Goal: Task Accomplishment & Management: Complete application form

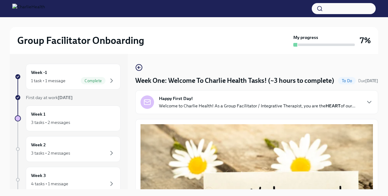
scroll to position [589, 0]
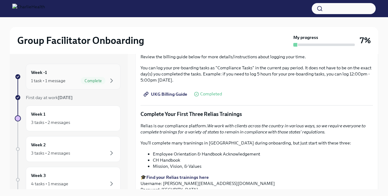
click at [76, 78] on div "1 task • 1 message Complete" at bounding box center [73, 80] width 84 height 7
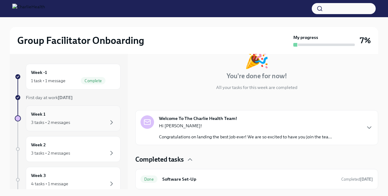
click at [76, 116] on div "Week 1 3 tasks • 2 messages" at bounding box center [73, 118] width 84 height 15
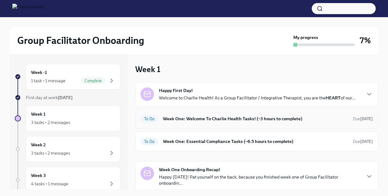
click at [239, 120] on h6 "Week One: Welcome To Charlie Health Tasks! (~3 hours to complete)" at bounding box center [255, 119] width 185 height 7
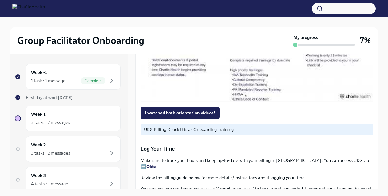
scroll to position [528, 0]
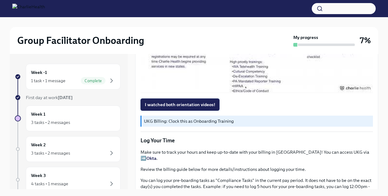
click at [195, 108] on span "I watched both orientation videos!" at bounding box center [180, 105] width 70 height 6
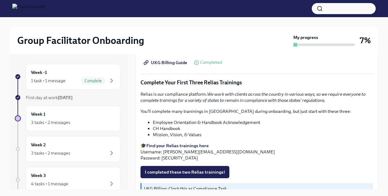
scroll to position [700, 0]
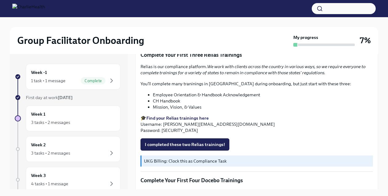
click at [192, 104] on li "CH Handbook" at bounding box center [263, 101] width 220 height 6
click at [162, 96] on li "Employee Orientation & Handbook Acknowledgement" at bounding box center [263, 95] width 220 height 6
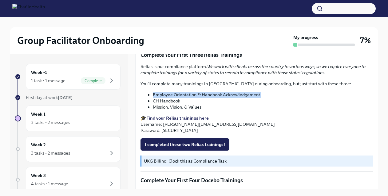
click at [171, 109] on li "Mission, Vision, & Values" at bounding box center [263, 107] width 220 height 6
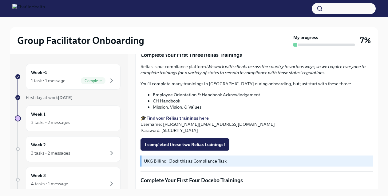
click at [171, 126] on p "🎓 Find your Relias trainings here Username: [PERSON_NAME][EMAIL_ADDRESS][DOMAIN…" at bounding box center [256, 124] width 232 height 18
click at [267, 127] on p "🎓 Find your Relias trainings here Username: [PERSON_NAME][EMAIL_ADDRESS][DOMAIN…" at bounding box center [256, 124] width 232 height 18
drag, startPoint x: 237, startPoint y: 131, endPoint x: 217, endPoint y: 127, distance: 20.9
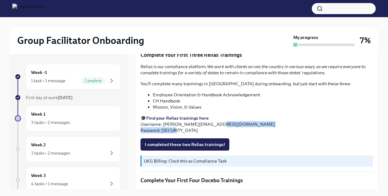
click at [216, 127] on p "🎓 Find your Relias trainings here Username: [PERSON_NAME][EMAIL_ADDRESS][DOMAIN…" at bounding box center [256, 124] width 232 height 18
click at [217, 127] on p "🎓 Find your Relias trainings here Username: [PERSON_NAME][EMAIL_ADDRESS][DOMAIN…" at bounding box center [256, 124] width 232 height 18
drag, startPoint x: 239, startPoint y: 127, endPoint x: 165, endPoint y: 128, distance: 73.8
click at [165, 128] on p "🎓 Find your Relias trainings here Username: [PERSON_NAME][EMAIL_ADDRESS][DOMAIN…" at bounding box center [256, 124] width 232 height 18
copy p "[PERSON_NAME][EMAIL_ADDRESS][DOMAIN_NAME]"
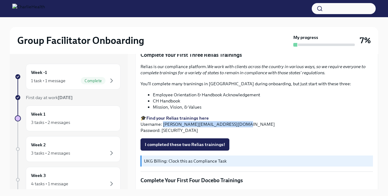
click at [170, 121] on strong "Find your Relias trainings here" at bounding box center [177, 119] width 62 height 6
click at [170, 134] on p "🎓 Find your Relias trainings here Username: [PERSON_NAME][EMAIL_ADDRESS][DOMAIN…" at bounding box center [256, 124] width 232 height 18
copy p "ch1234"
click at [202, 102] on li "CH Handbook" at bounding box center [263, 101] width 220 height 6
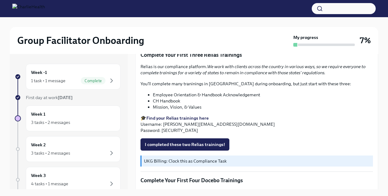
click at [173, 95] on li "Employee Orientation & Handbook Acknowledgement" at bounding box center [263, 95] width 220 height 6
click at [173, 98] on li "Employee Orientation & Handbook Acknowledgement" at bounding box center [263, 95] width 220 height 6
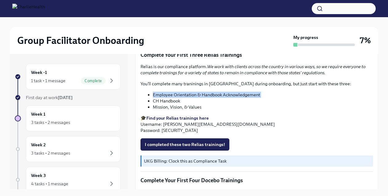
click at [173, 98] on li "Employee Orientation & Handbook Acknowledgement" at bounding box center [263, 95] width 220 height 6
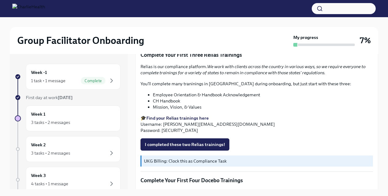
click at [164, 67] on p "Relias is our compliance platform. We work with clients across the country in v…" at bounding box center [256, 70] width 232 height 12
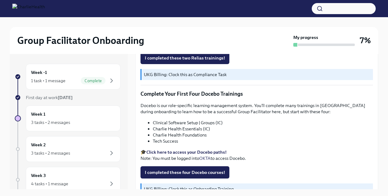
scroll to position [786, 0]
click at [259, 112] on p "Docebo is our role-specific learning management system. You'll complete many tr…" at bounding box center [256, 109] width 232 height 12
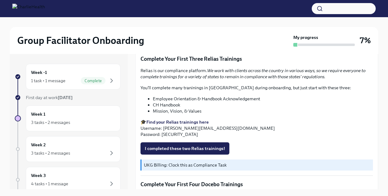
scroll to position [696, 0]
click at [167, 150] on span "I completed these two Relias trainings!" at bounding box center [185, 149] width 80 height 6
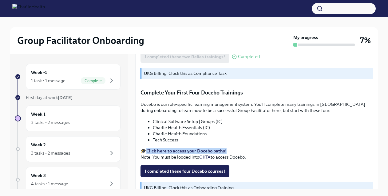
scroll to position [788, 0]
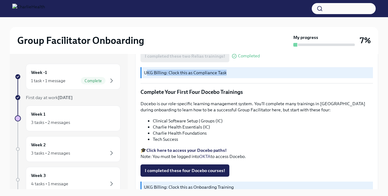
drag, startPoint x: 146, startPoint y: 77, endPoint x: 227, endPoint y: 79, distance: 81.8
click at [227, 78] on div "UKG Billing: Clock this as Compliance Task" at bounding box center [256, 72] width 232 height 11
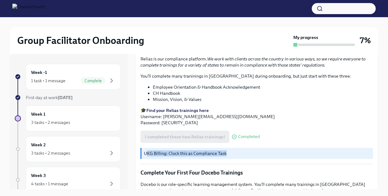
click at [221, 100] on li "Mission, Vision, & Values" at bounding box center [263, 100] width 220 height 6
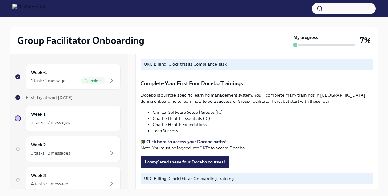
scroll to position [797, 0]
click at [177, 165] on span "I completed these four Docebo courses!" at bounding box center [185, 162] width 80 height 6
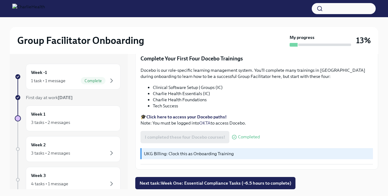
scroll to position [825, 0]
click at [217, 182] on span "Next task : Week One: Essential Compliance Tasks (~6.5 hours to complete)" at bounding box center [216, 183] width 152 height 6
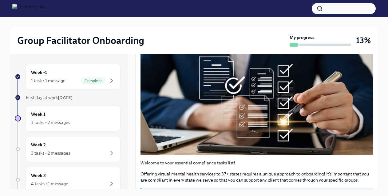
scroll to position [91, 0]
